Goal: Use online tool/utility: Utilize a website feature to perform a specific function

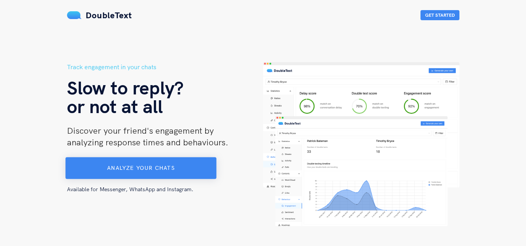
click at [167, 165] on span "Analyze your chats" at bounding box center [140, 168] width 67 height 7
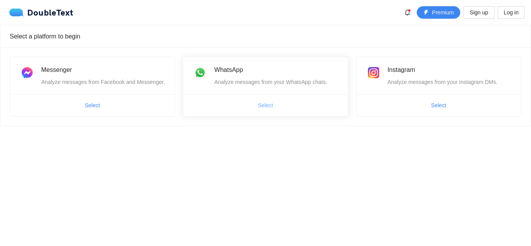
click at [272, 101] on button "Select" at bounding box center [266, 105] width 28 height 12
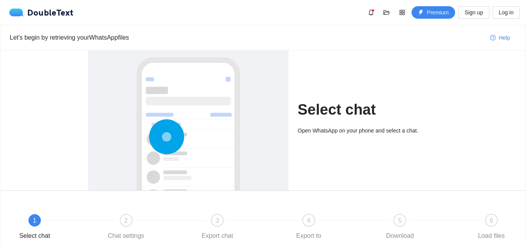
scroll to position [39, 0]
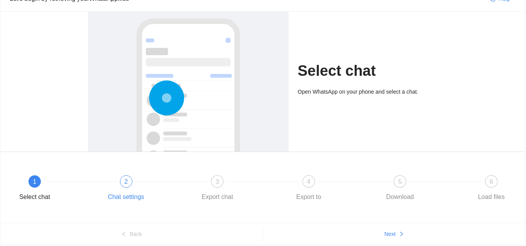
click at [144, 189] on div "2 Chat settings" at bounding box center [148, 189] width 91 height 28
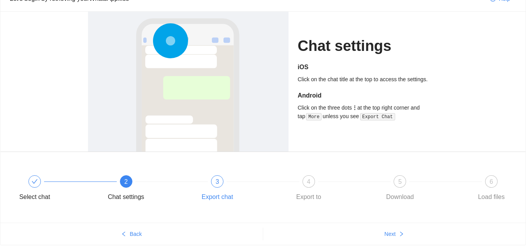
click at [210, 180] on div "3 Export chat" at bounding box center [240, 189] width 91 height 28
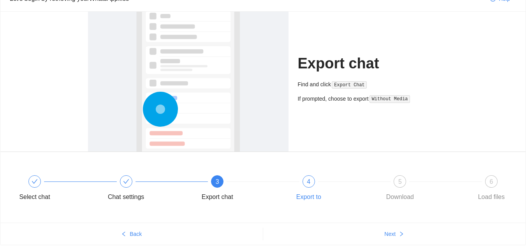
click at [286, 176] on div "4 Export to" at bounding box center [331, 189] width 91 height 28
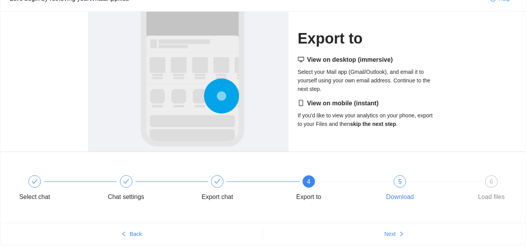
click at [404, 182] on div at bounding box center [445, 181] width 91 height 3
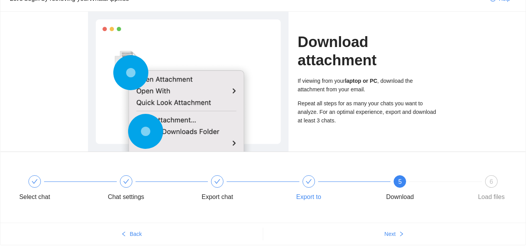
click at [305, 190] on div "Export to" at bounding box center [331, 189] width 91 height 28
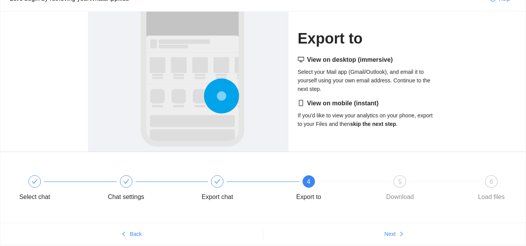
click at [376, 185] on div "4 Export to" at bounding box center [331, 189] width 91 height 28
click at [405, 179] on div "5" at bounding box center [399, 181] width 12 height 12
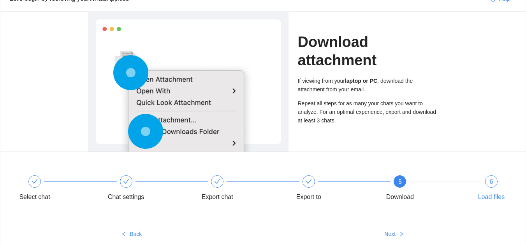
click at [489, 175] on div "6 Load files" at bounding box center [490, 189] width 45 height 28
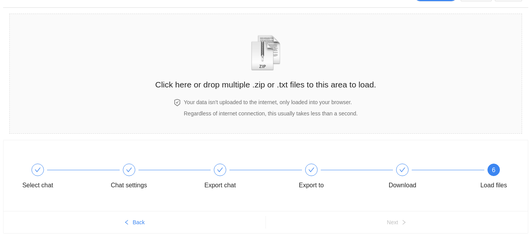
scroll to position [0, 0]
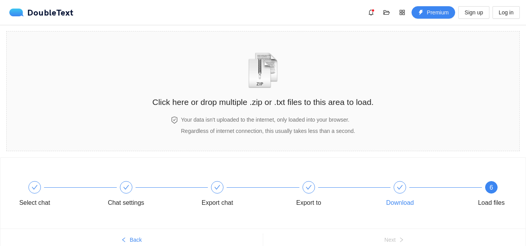
click at [397, 189] on icon "check" at bounding box center [399, 187] width 6 height 6
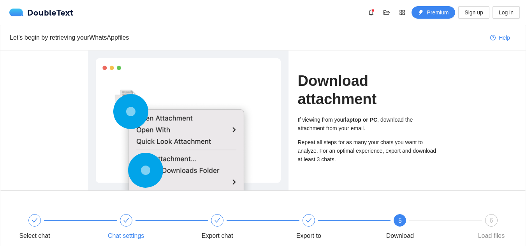
click at [130, 217] on div at bounding box center [126, 220] width 12 height 12
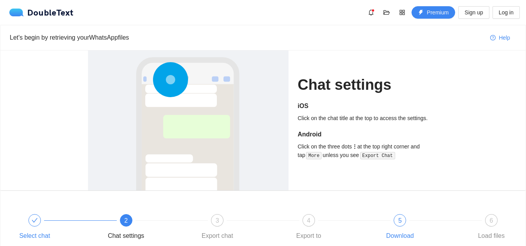
click at [51, 215] on div "Select chat" at bounding box center [57, 228] width 91 height 28
